Goal: Use online tool/utility: Utilize a website feature to perform a specific function

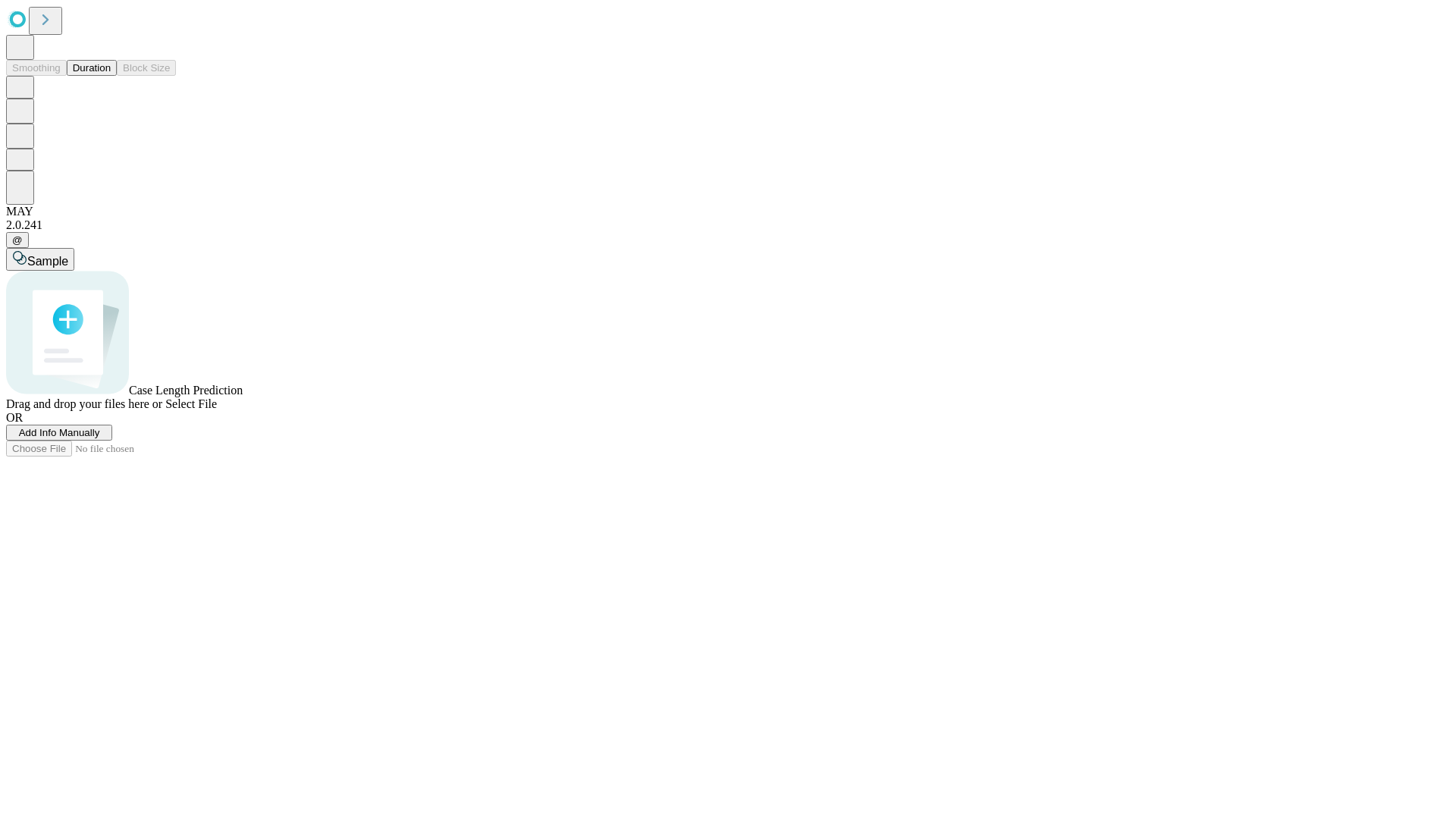
click at [110, 76] on button "Duration" at bounding box center [92, 68] width 50 height 16
click at [100, 439] on span "Add Info Manually" at bounding box center [59, 433] width 81 height 12
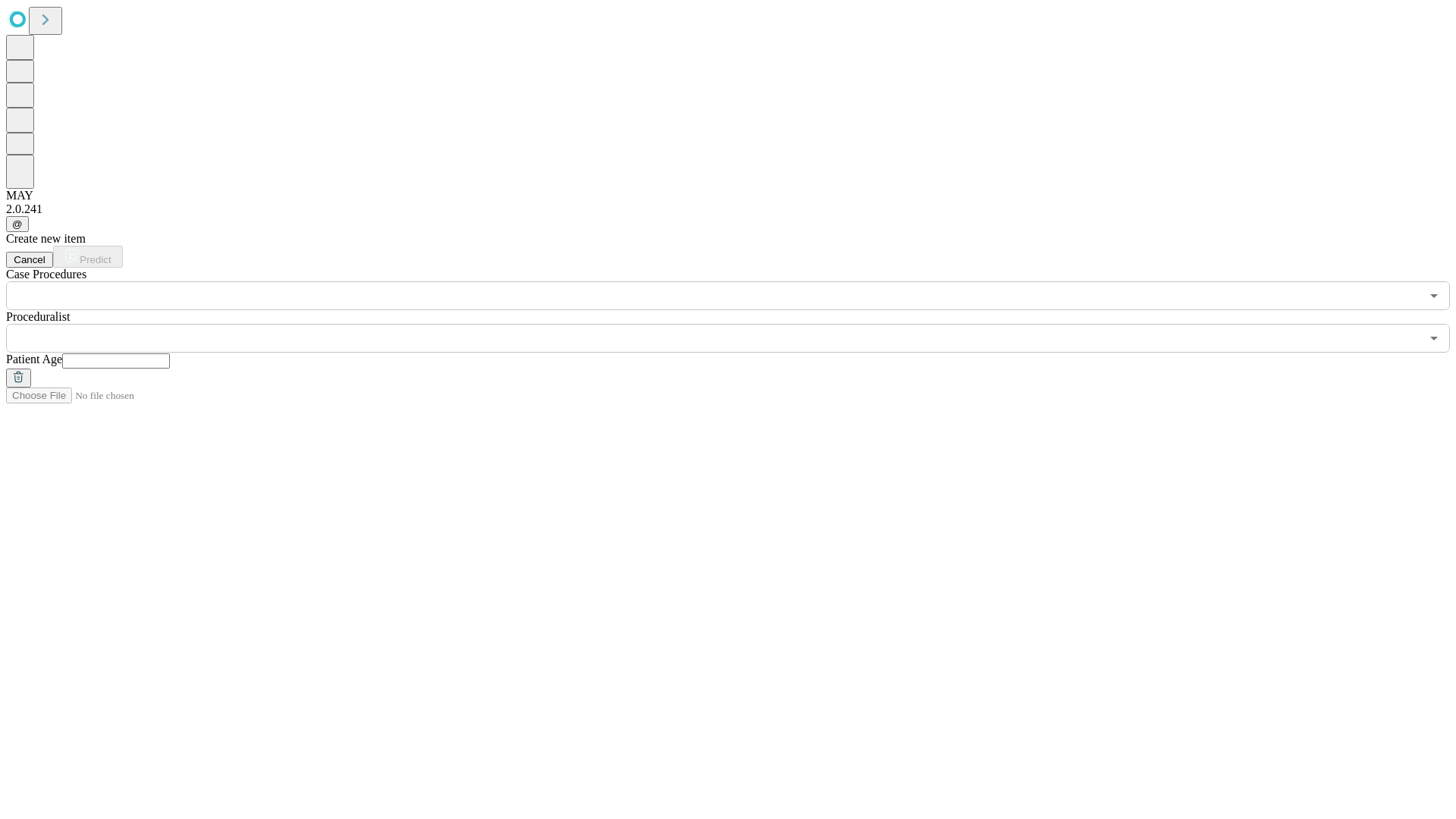
click at [170, 354] on input "text" at bounding box center [115, 361] width 108 height 15
type input "**"
click at [739, 324] on input "text" at bounding box center [712, 338] width 1414 height 29
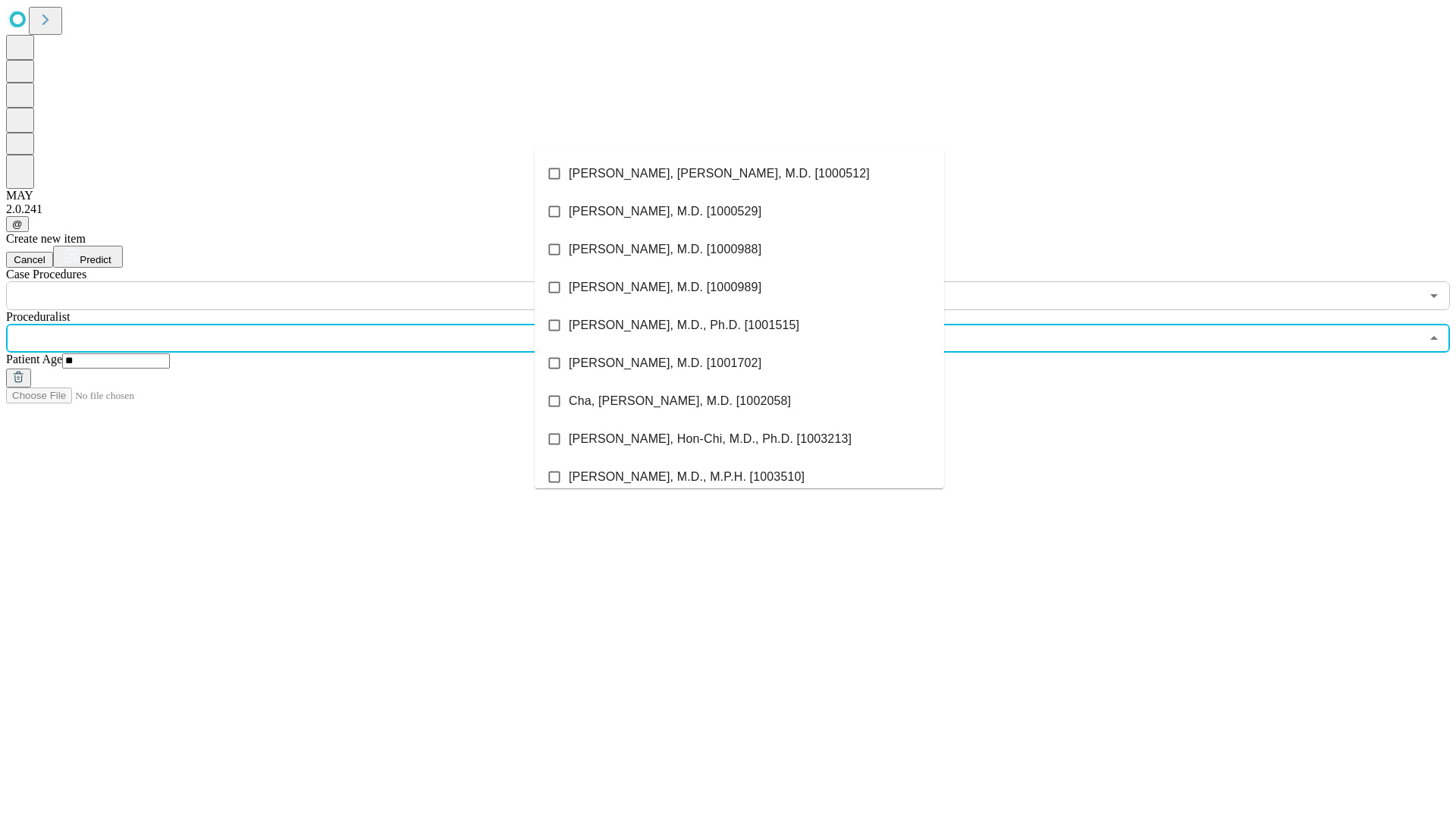
click at [740, 174] on li "[PERSON_NAME], [PERSON_NAME], M.D. [1000512]" at bounding box center [739, 174] width 410 height 38
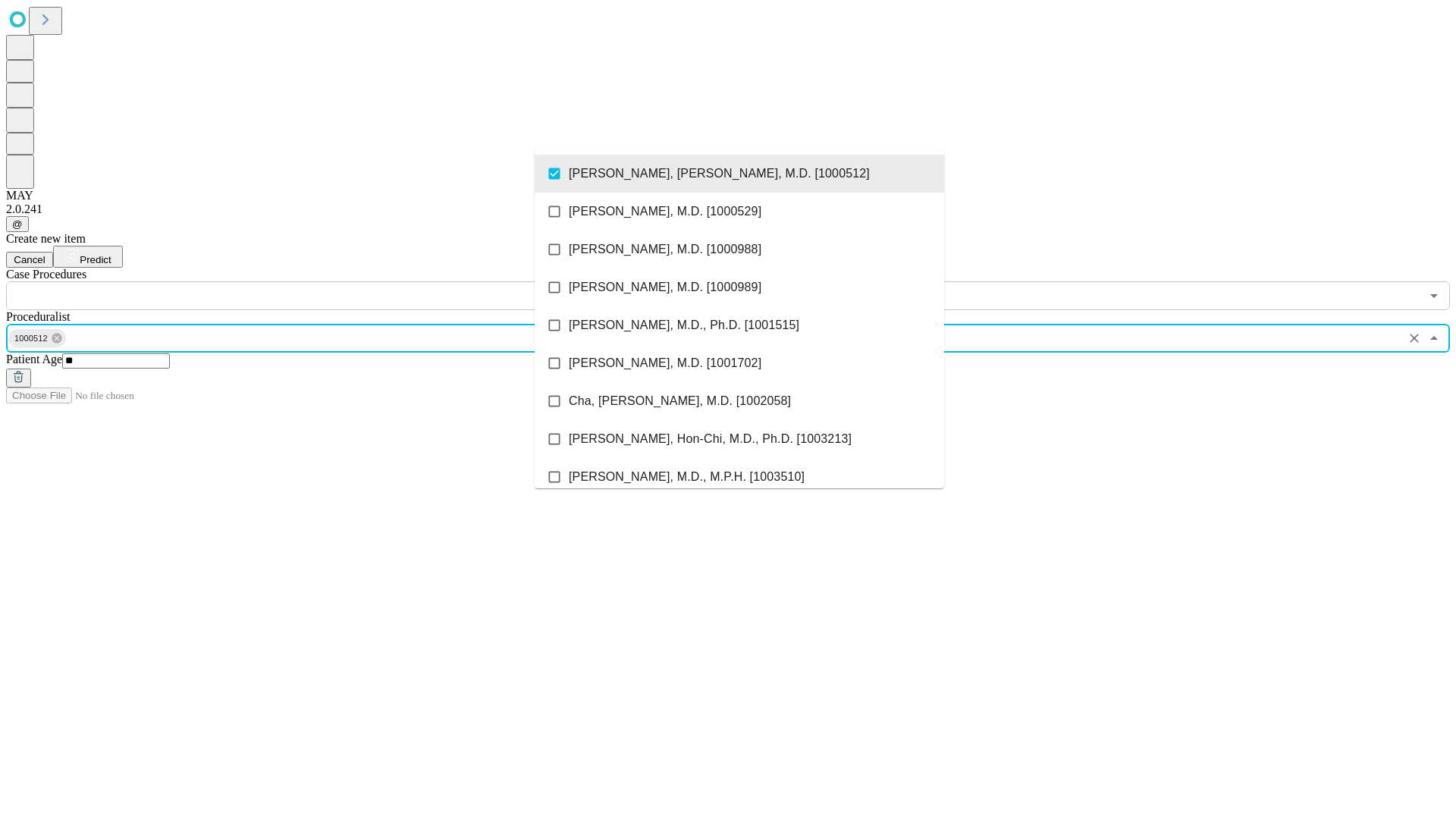
click at [318, 281] on input "text" at bounding box center [712, 295] width 1414 height 29
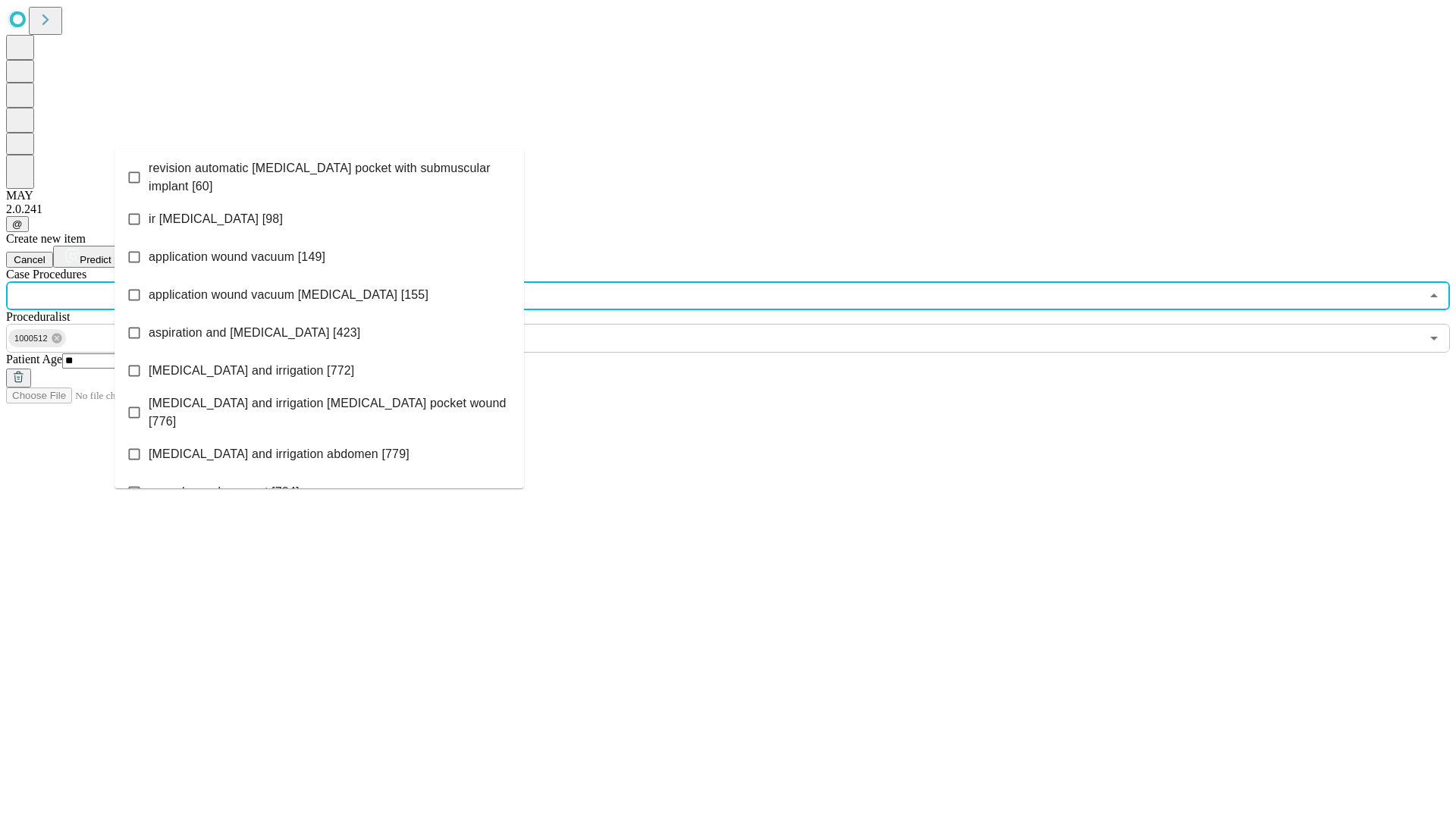
click at [319, 174] on span "revision automatic [MEDICAL_DATA] pocket with submuscular implant [60]" at bounding box center [330, 177] width 364 height 36
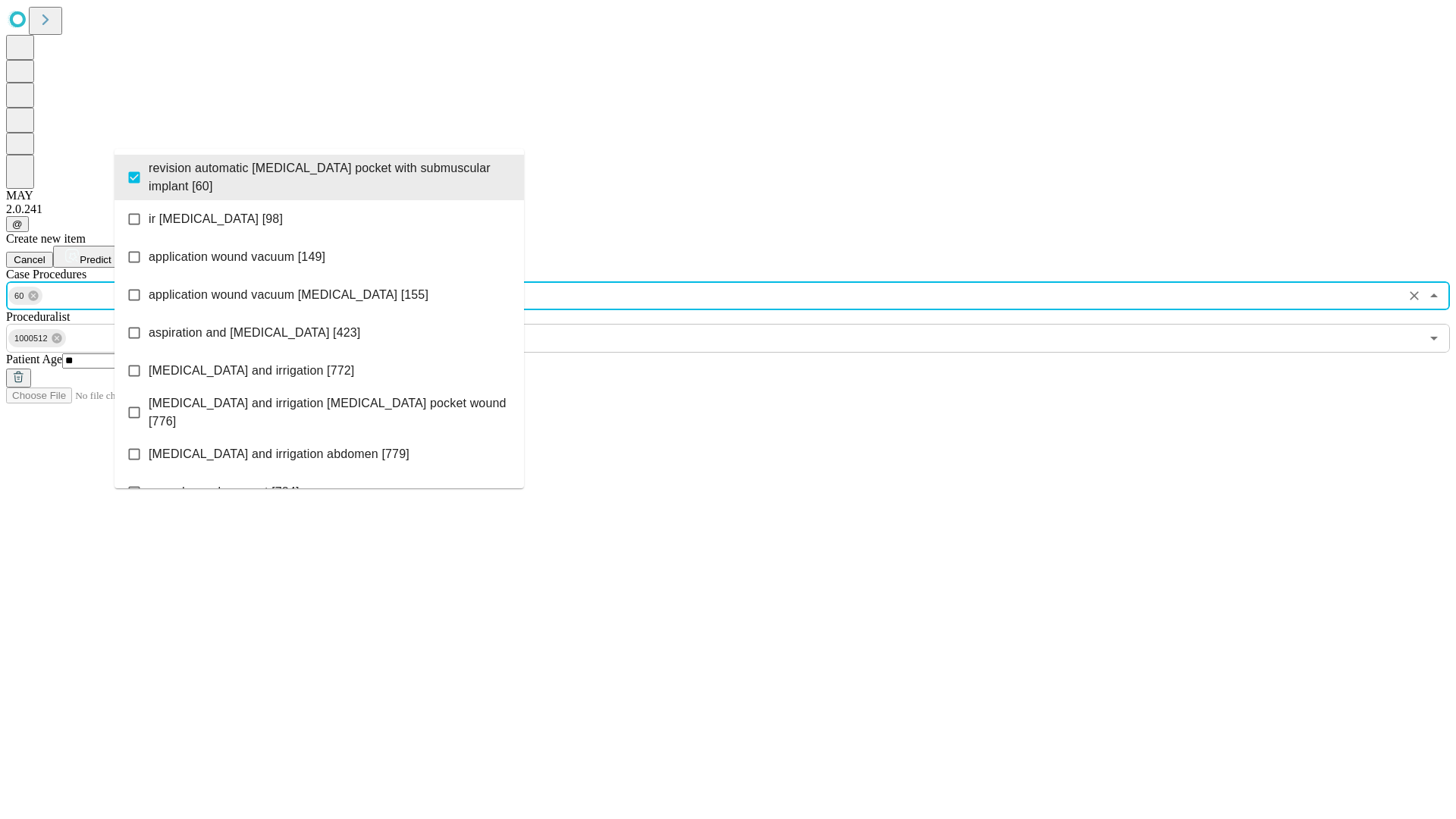
click at [110, 254] on span "Predict" at bounding box center [96, 260] width 31 height 12
